Goal: Feedback & Contribution: Leave review/rating

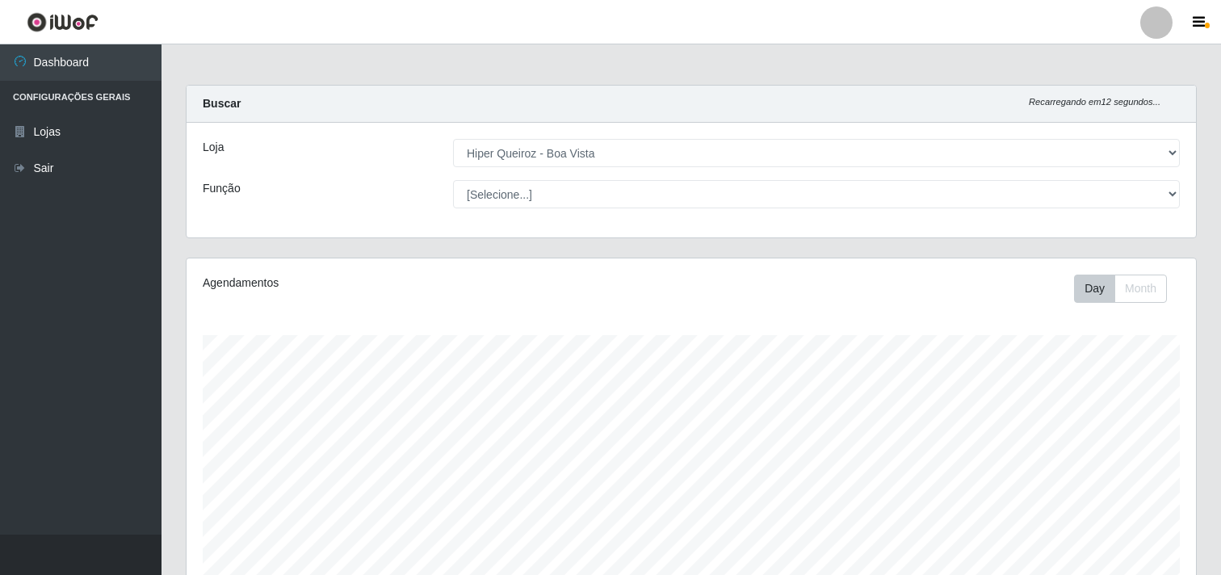
select select "514"
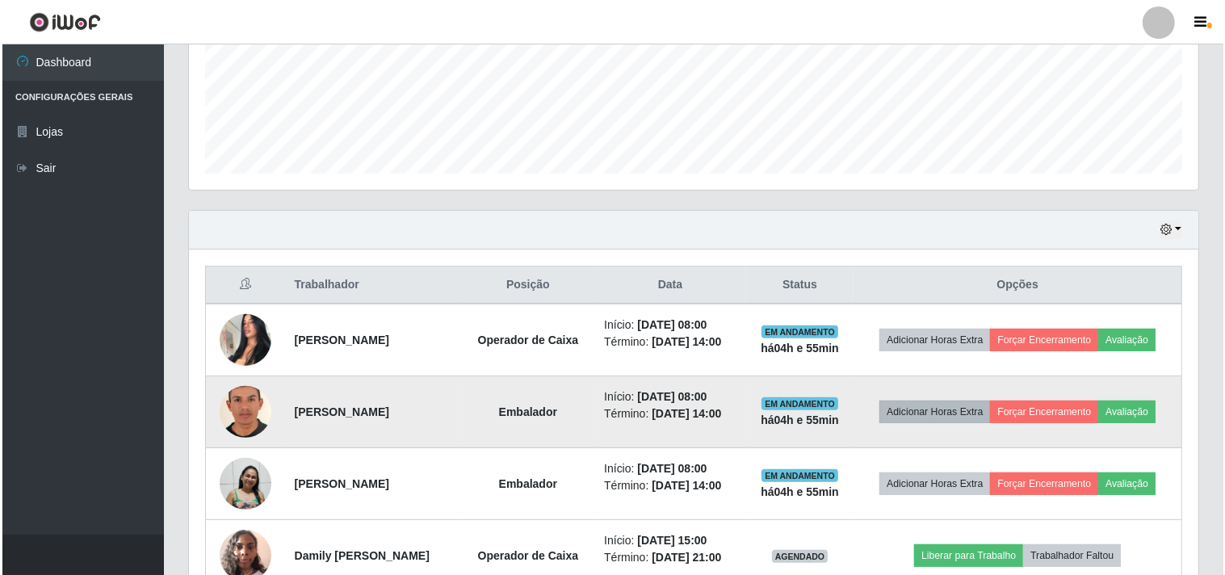
scroll to position [448, 0]
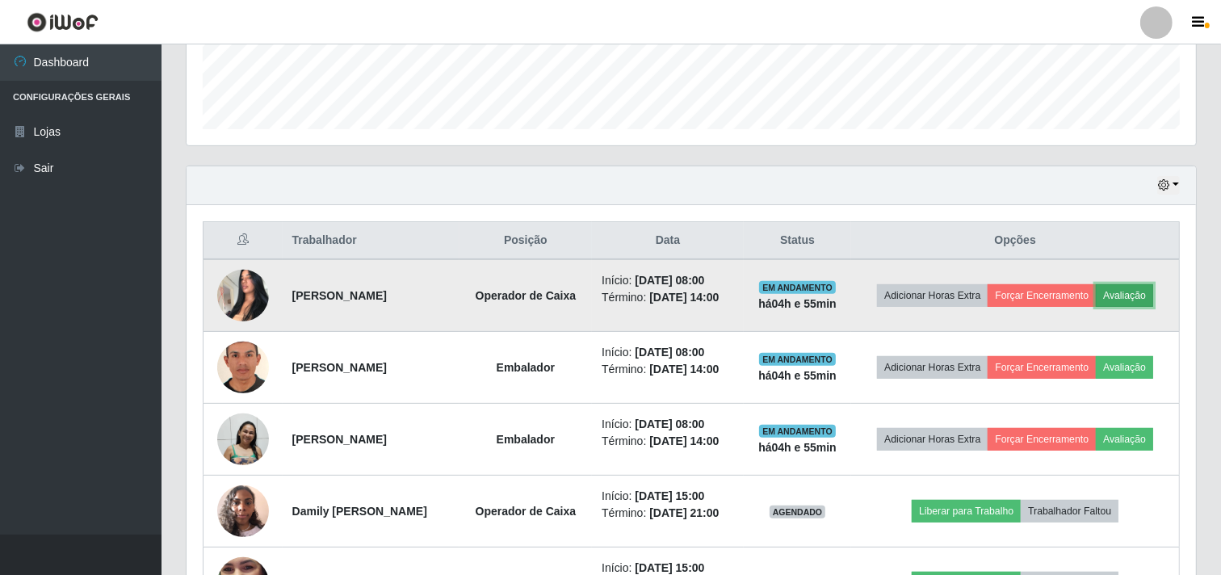
click at [1096, 307] on button "Avaliação" at bounding box center [1124, 295] width 57 height 23
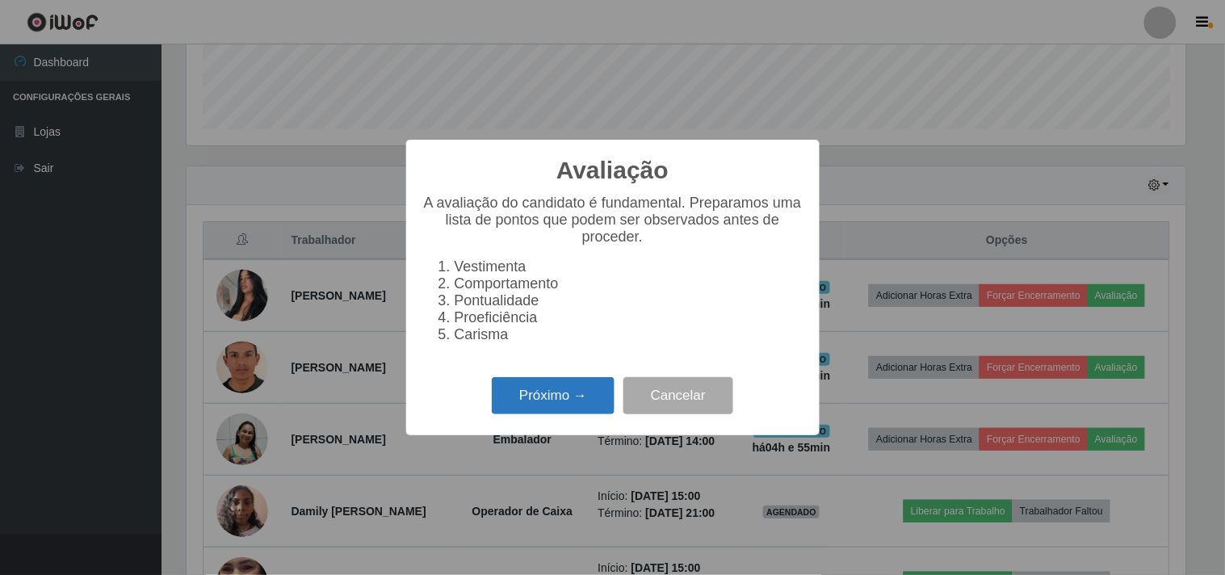
click at [556, 406] on button "Próximo →" at bounding box center [553, 396] width 123 height 38
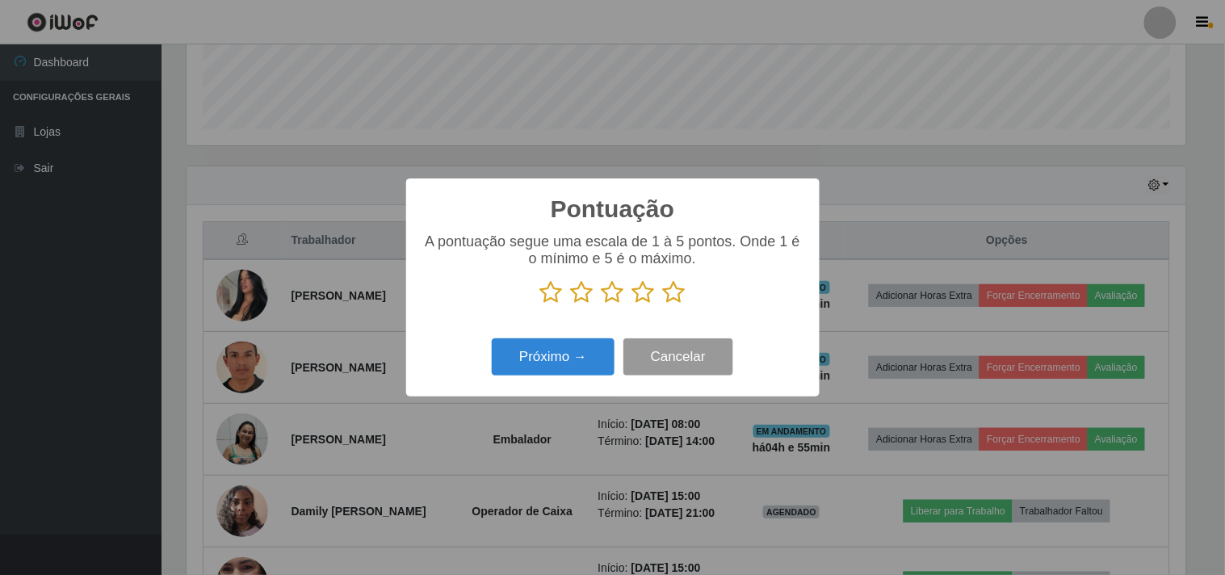
scroll to position [807387, 806722]
click at [646, 296] on icon at bounding box center [643, 292] width 23 height 24
click at [632, 305] on input "radio" at bounding box center [632, 305] width 0 height 0
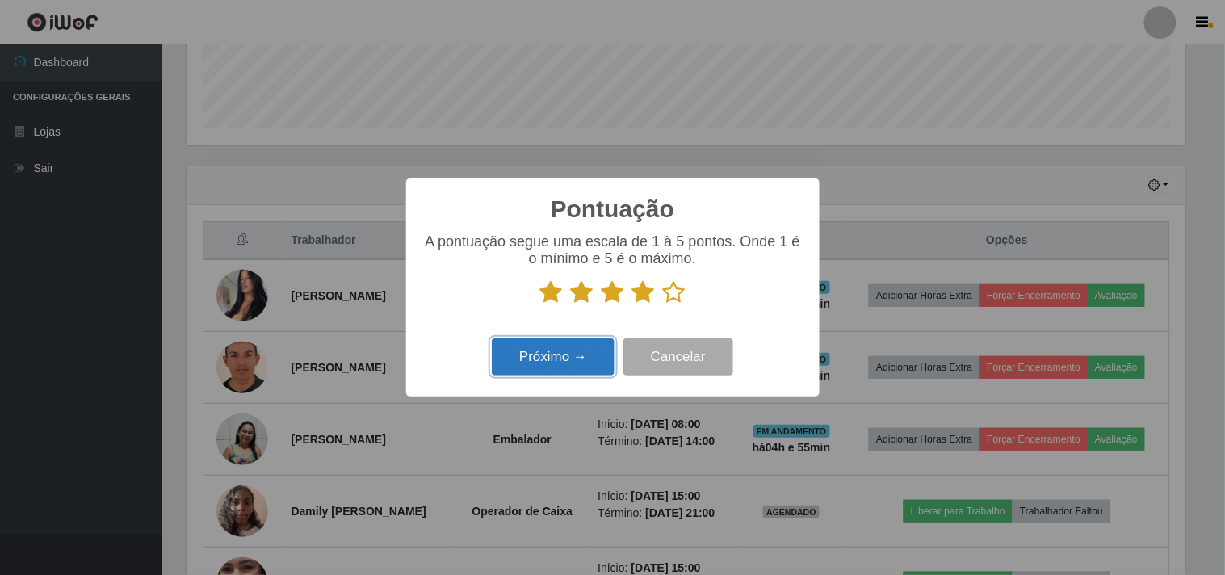
click at [578, 359] on button "Próximo →" at bounding box center [553, 357] width 123 height 38
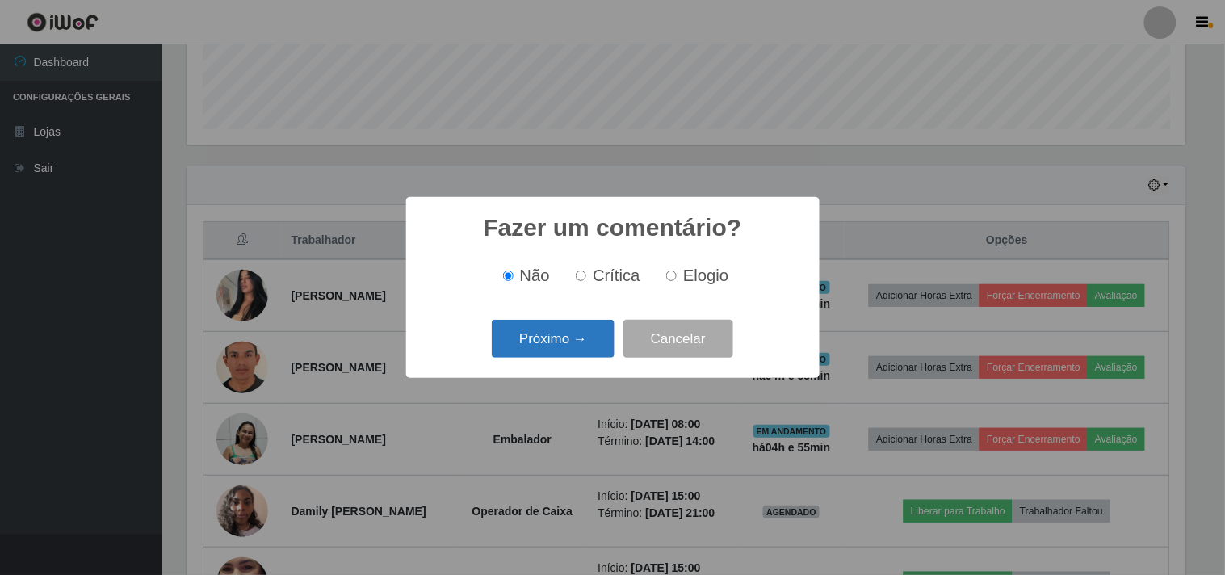
click at [575, 332] on button "Próximo →" at bounding box center [553, 339] width 123 height 38
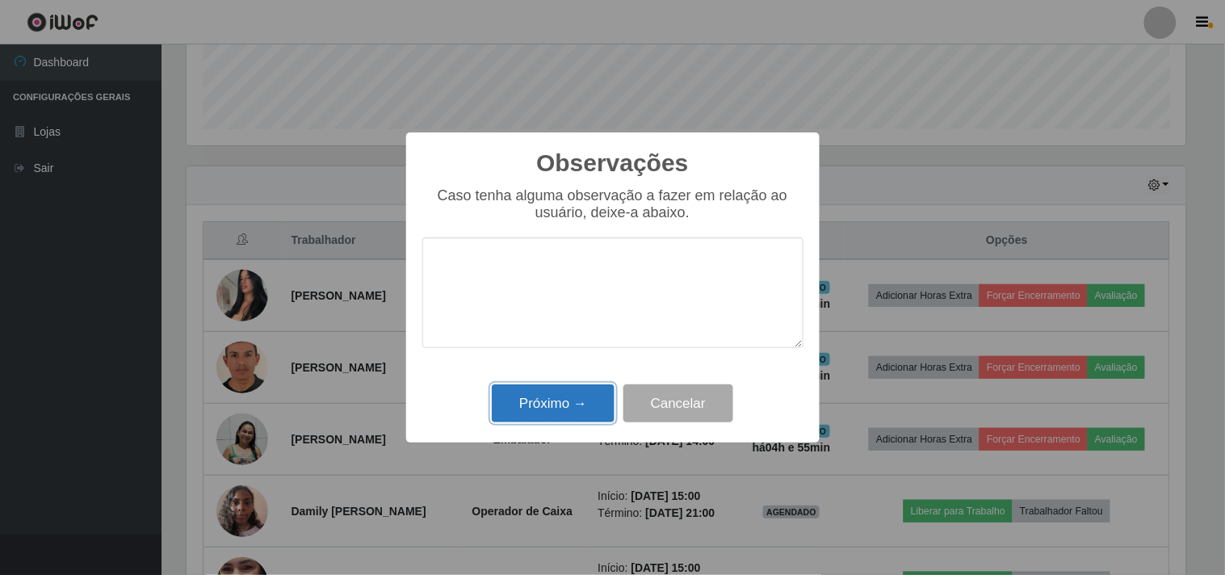
click at [553, 393] on button "Próximo →" at bounding box center [553, 403] width 123 height 38
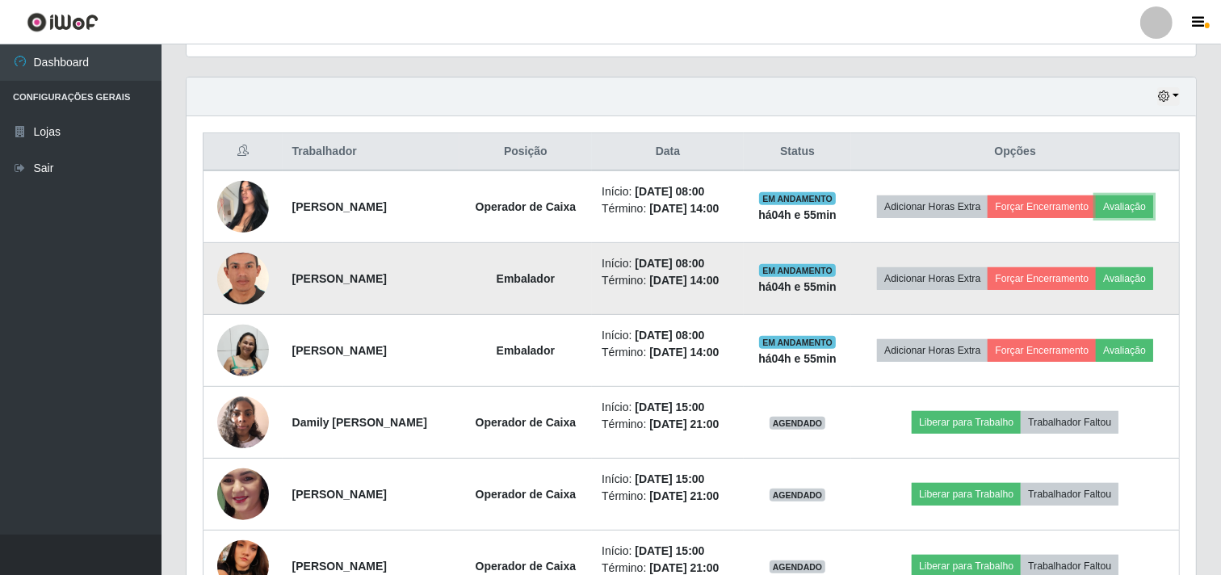
scroll to position [538, 0]
click at [1096, 289] on button "Avaliação" at bounding box center [1124, 278] width 57 height 23
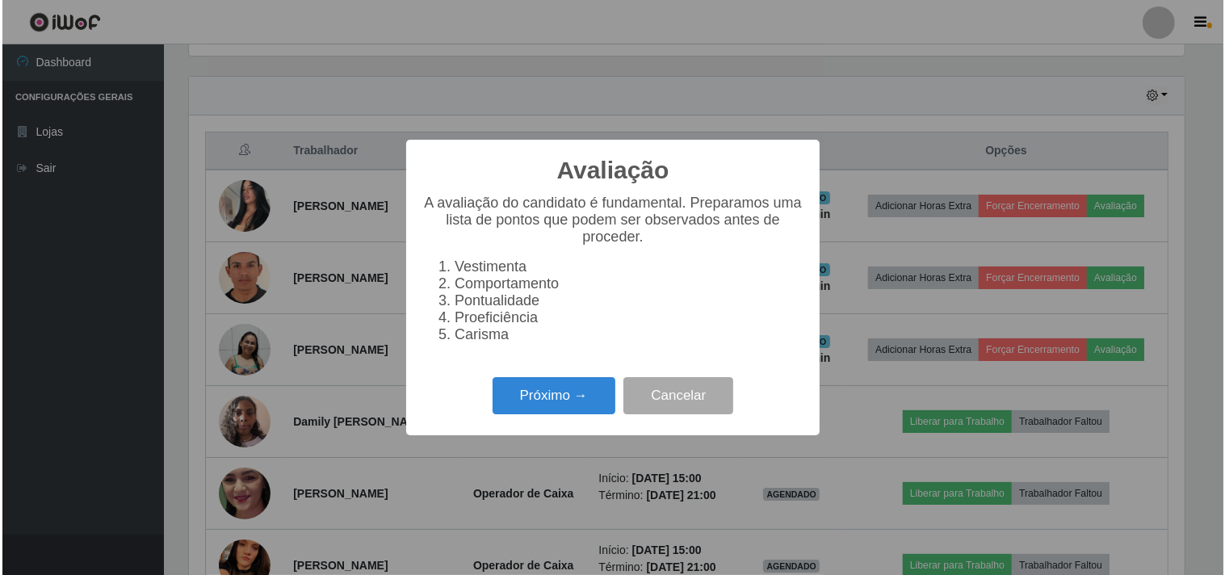
scroll to position [334, 999]
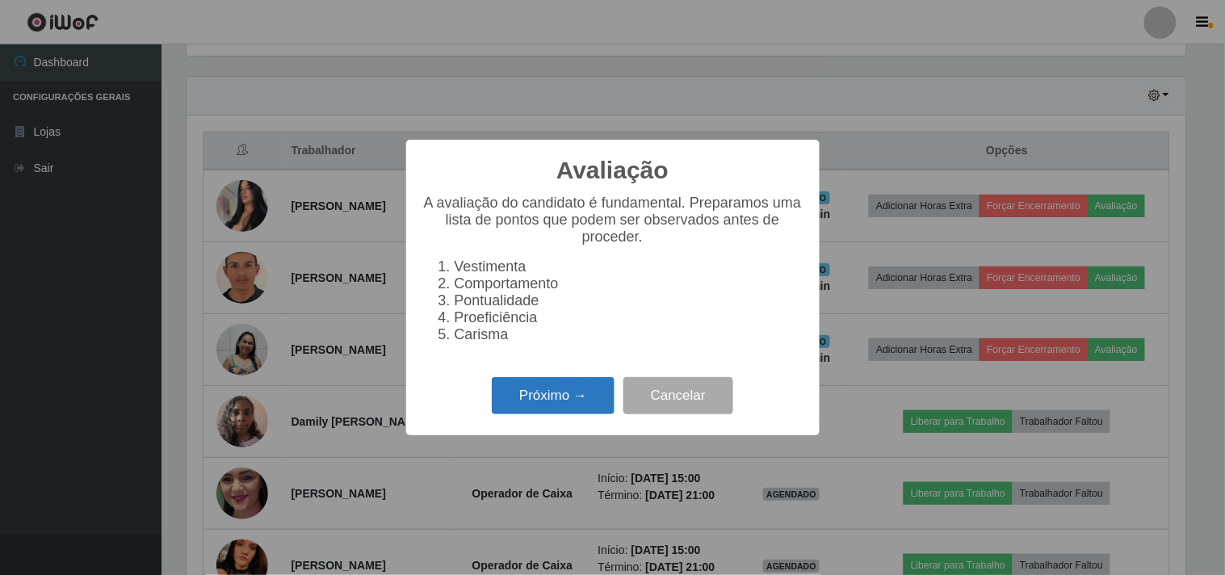
click at [527, 415] on button "Próximo →" at bounding box center [553, 396] width 123 height 38
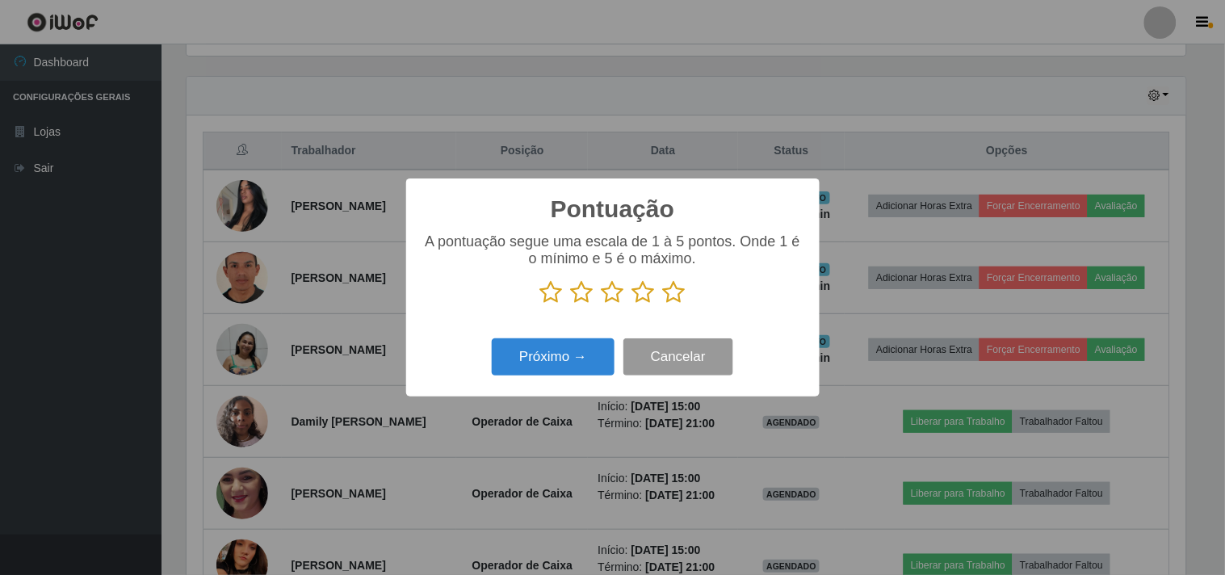
scroll to position [807387, 806722]
click at [645, 296] on icon at bounding box center [643, 292] width 23 height 24
click at [632, 305] on input "radio" at bounding box center [632, 305] width 0 height 0
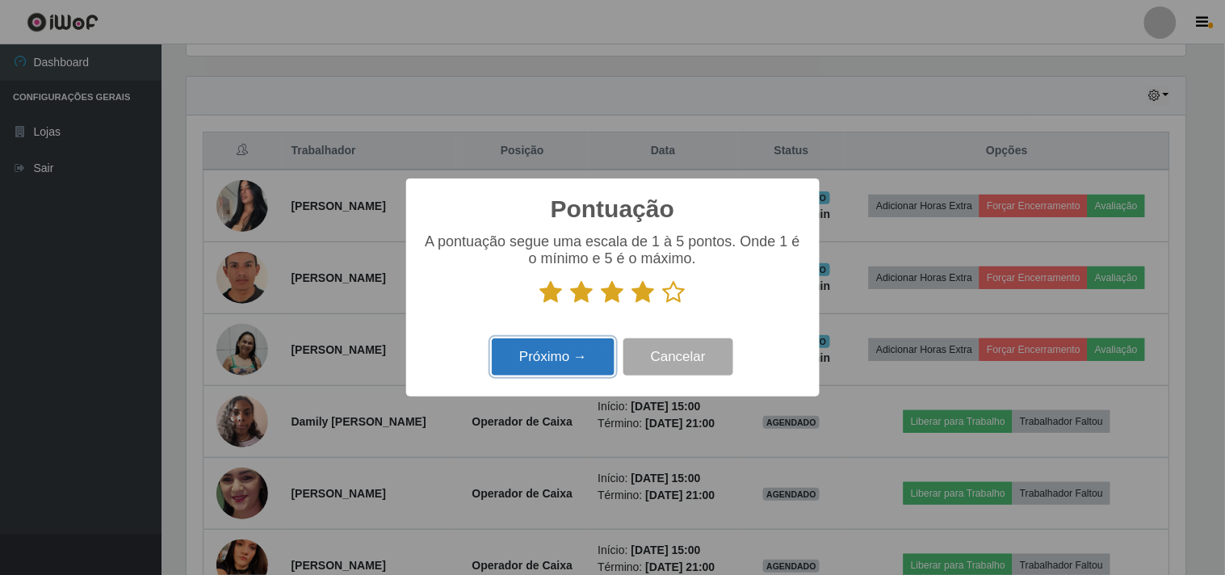
click at [575, 348] on button "Próximo →" at bounding box center [553, 357] width 123 height 38
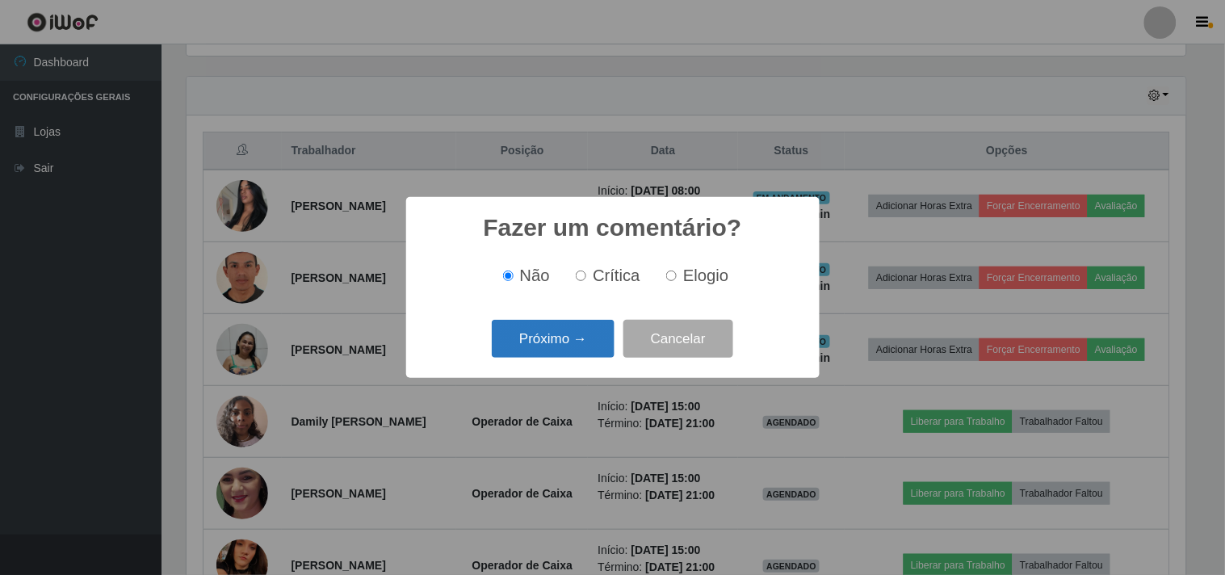
click at [557, 347] on button "Próximo →" at bounding box center [553, 339] width 123 height 38
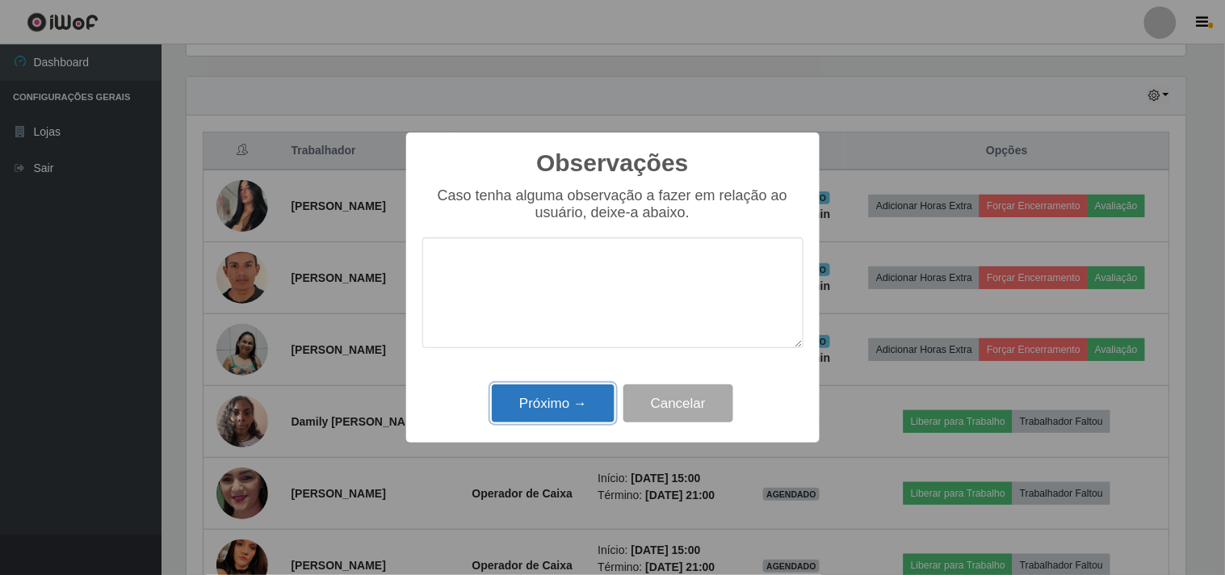
click at [598, 422] on button "Próximo →" at bounding box center [553, 403] width 123 height 38
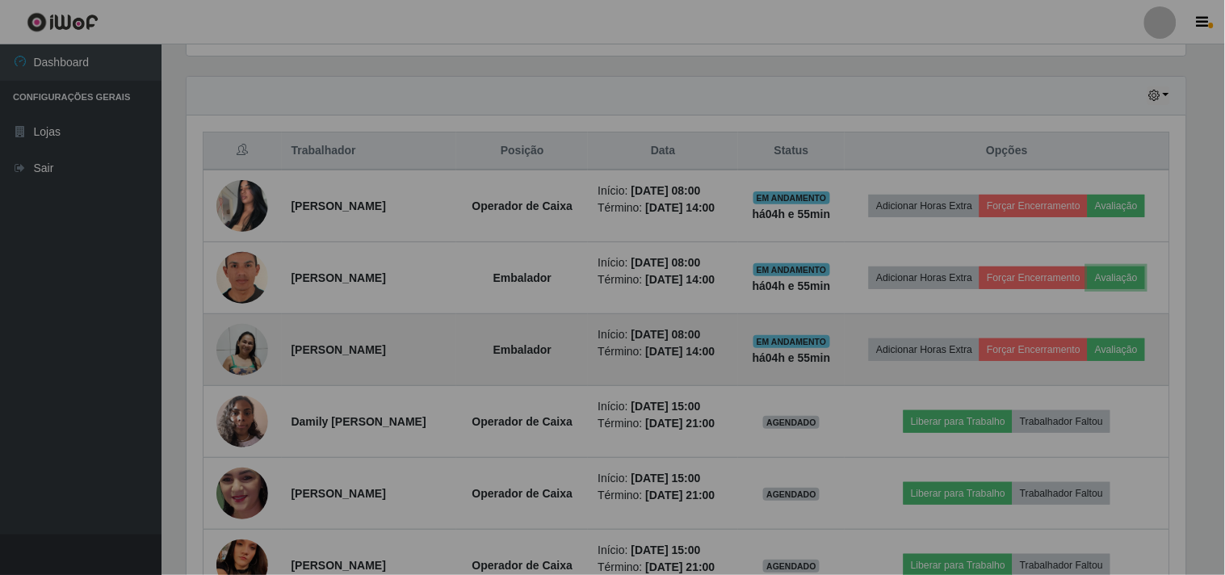
scroll to position [334, 1010]
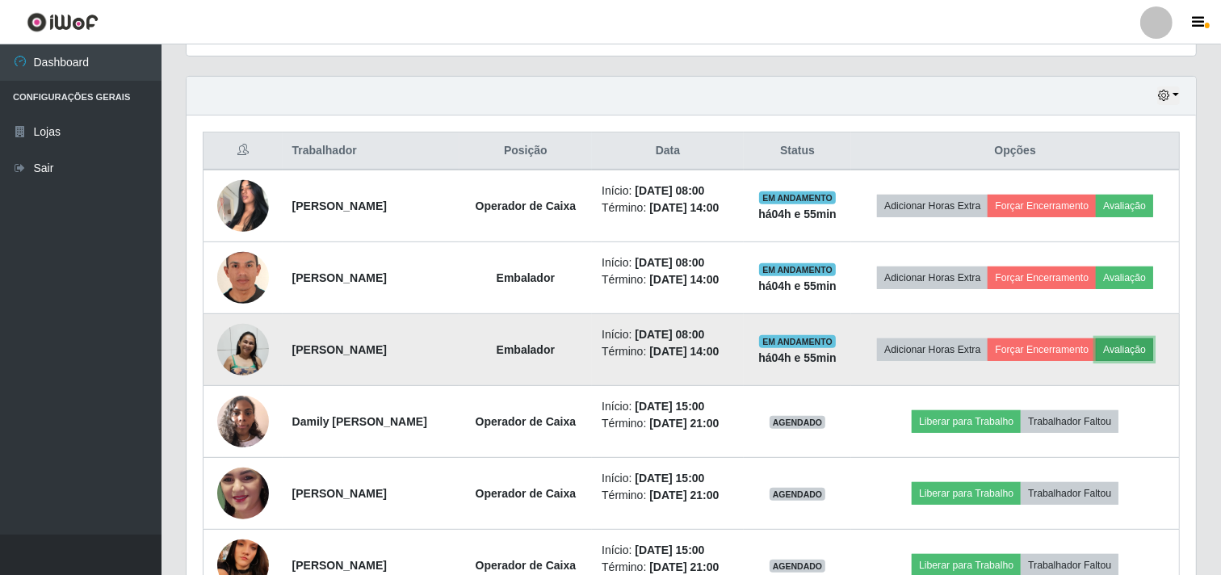
click at [1096, 361] on button "Avaliação" at bounding box center [1124, 349] width 57 height 23
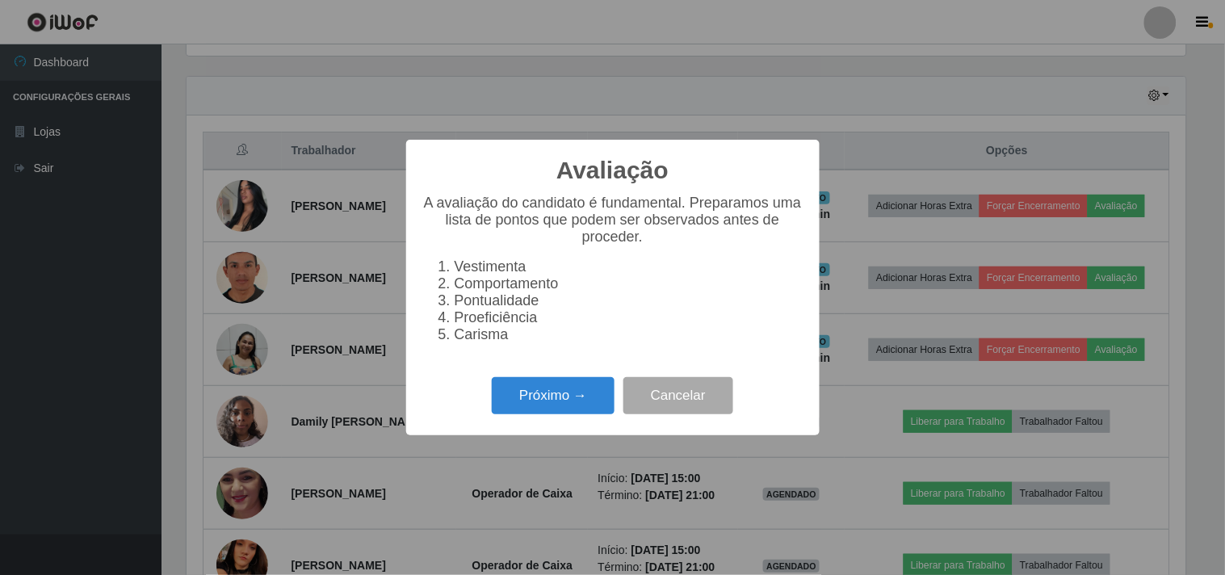
scroll to position [334, 999]
click at [563, 397] on button "Próximo →" at bounding box center [553, 396] width 123 height 38
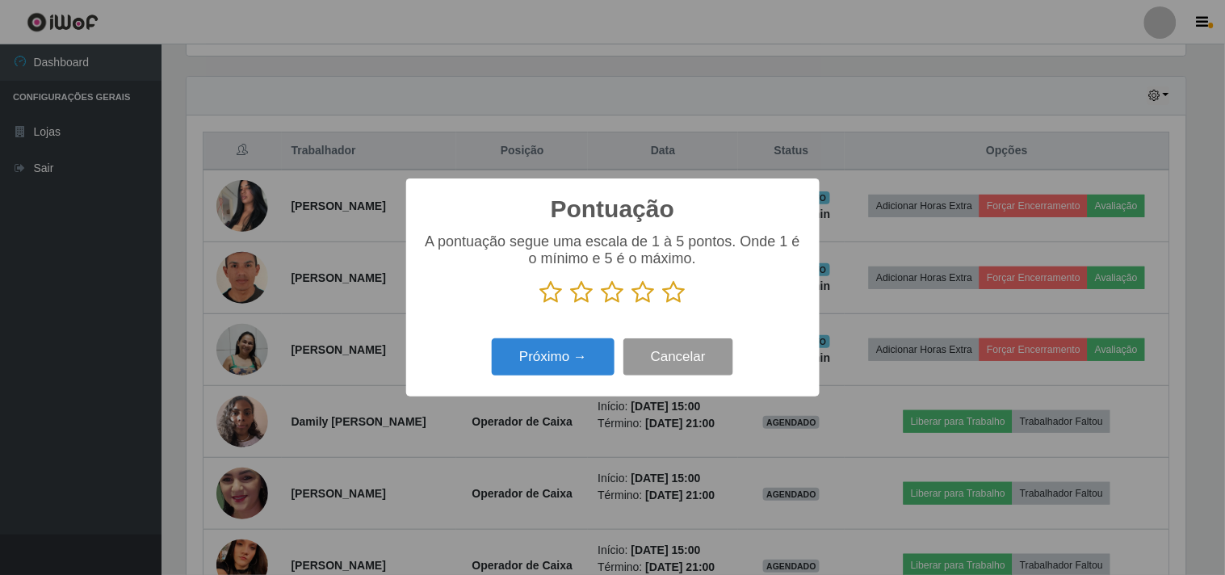
scroll to position [807387, 806722]
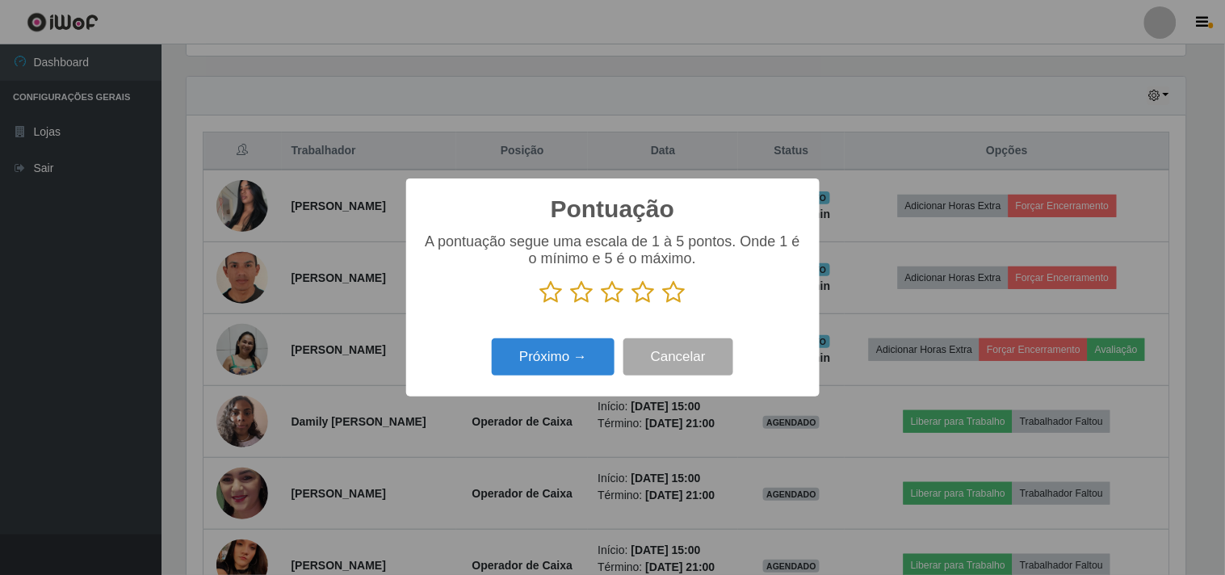
click at [669, 294] on icon at bounding box center [674, 292] width 23 height 24
click at [663, 305] on input "radio" at bounding box center [663, 305] width 0 height 0
click at [564, 352] on button "Próximo →" at bounding box center [553, 357] width 123 height 38
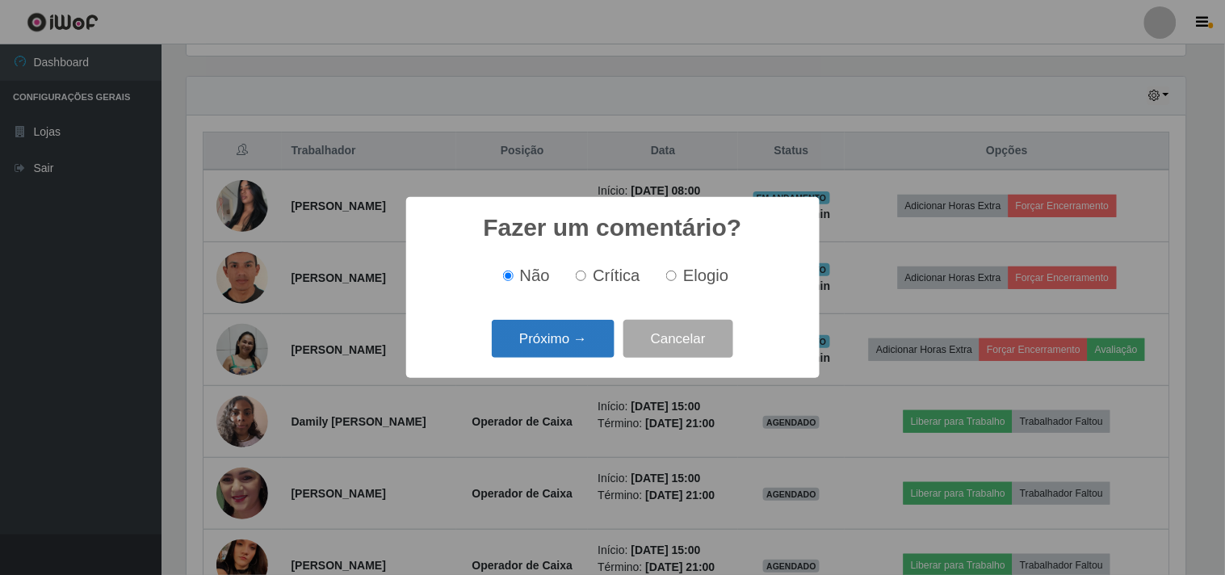
click at [566, 355] on button "Próximo →" at bounding box center [553, 339] width 123 height 38
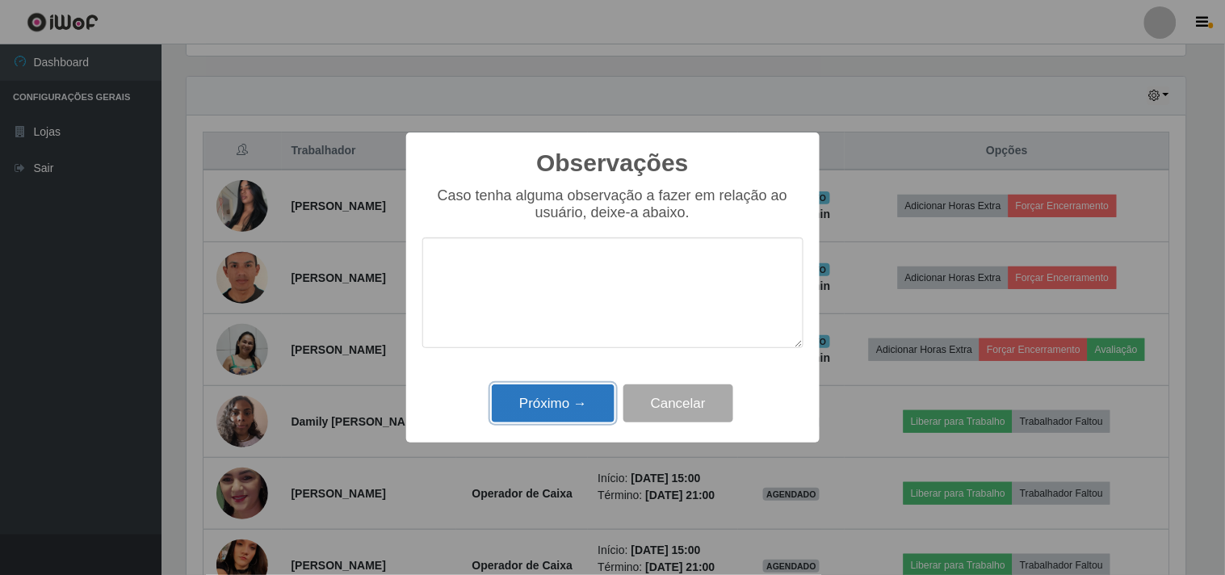
click at [591, 414] on button "Próximo →" at bounding box center [553, 403] width 123 height 38
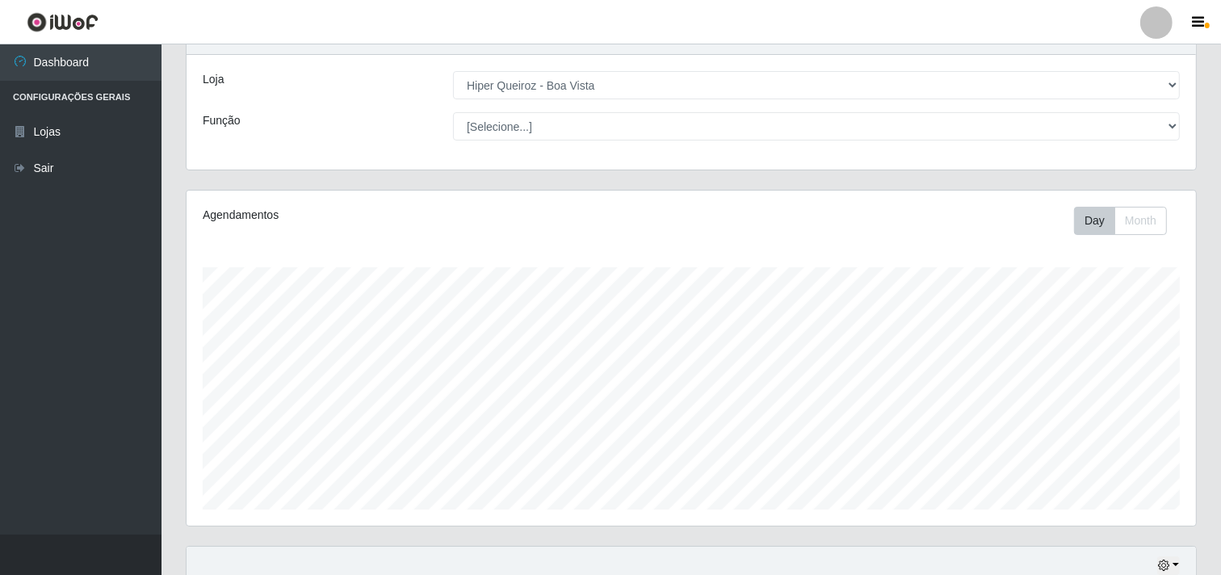
scroll to position [0, 0]
